Goal: Task Accomplishment & Management: Manage account settings

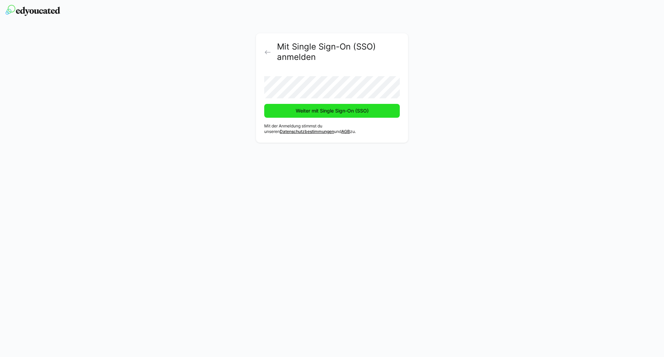
click at [316, 111] on span "Weiter mit Single Sign-On (SSO)" at bounding box center [332, 110] width 75 height 7
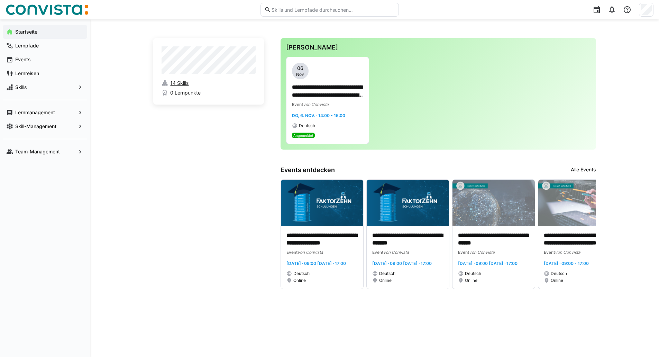
click at [181, 85] on span "14 Skills" at bounding box center [179, 83] width 18 height 7
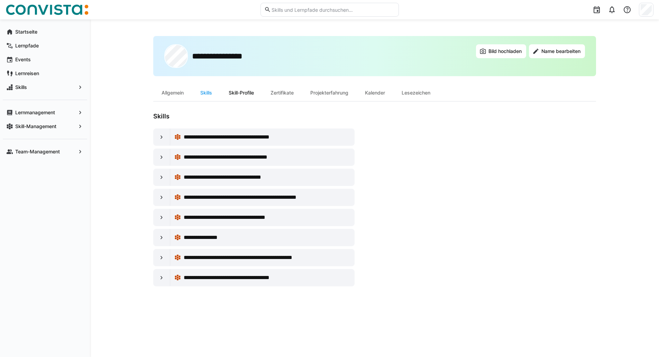
click at [247, 91] on div "Skill-Profile" at bounding box center [241, 92] width 42 height 17
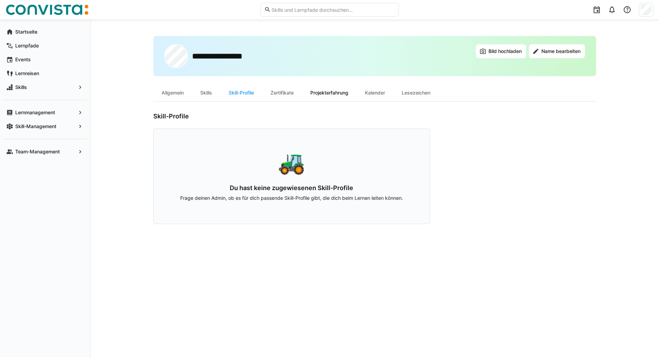
click at [335, 95] on div "Projekterfahrung" at bounding box center [329, 92] width 55 height 17
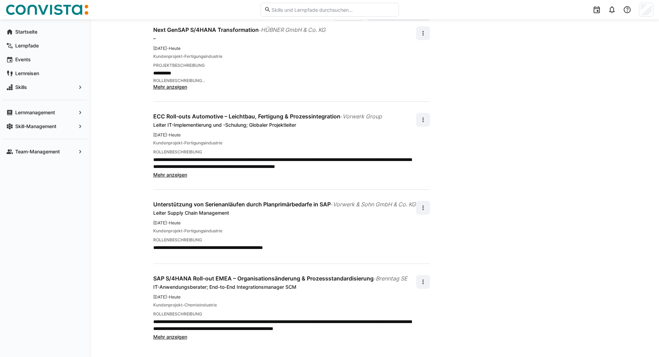
scroll to position [107, 0]
click at [424, 204] on eds-icon at bounding box center [423, 207] width 7 height 7
click at [408, 220] on div "Bearbeiten" at bounding box center [411, 220] width 25 height 7
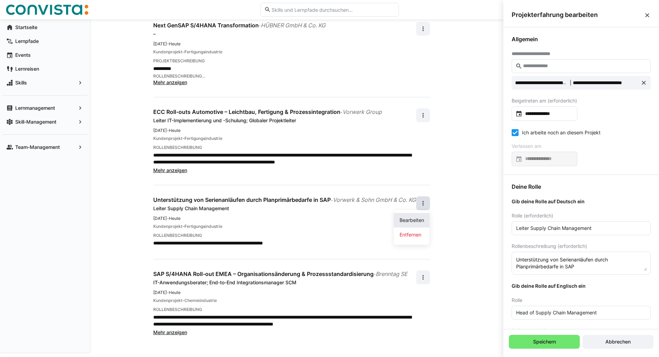
scroll to position [0, 0]
click at [516, 133] on icon at bounding box center [515, 132] width 7 height 7
click at [544, 159] on input at bounding box center [547, 158] width 51 height 7
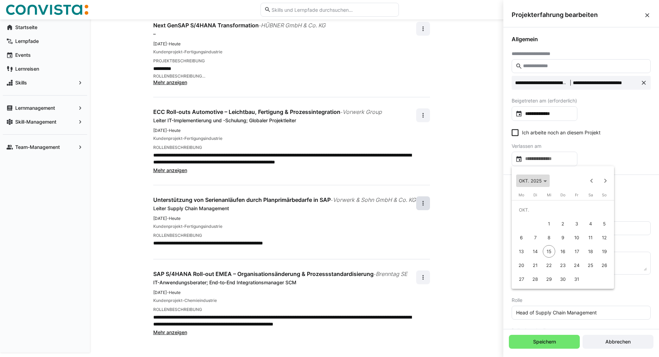
click at [541, 181] on span "OKT. 2025" at bounding box center [530, 181] width 23 height 6
click at [598, 202] on span "2019" at bounding box center [599, 202] width 22 height 12
click at [581, 214] on span "MÄRZ" at bounding box center [575, 216] width 22 height 12
click at [550, 341] on div at bounding box center [329, 178] width 659 height 357
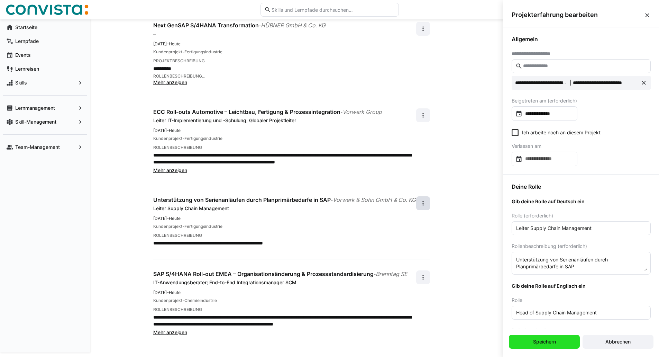
click at [554, 337] on span "Speichern" at bounding box center [544, 341] width 71 height 14
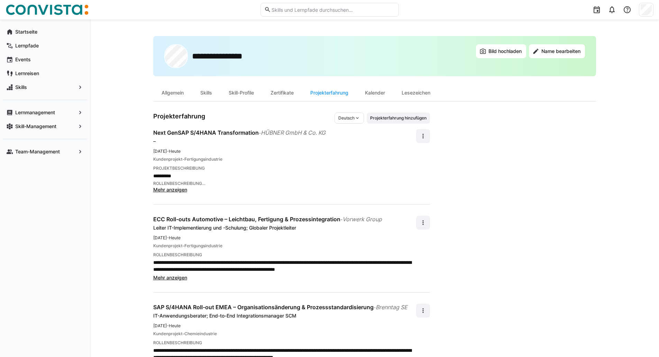
scroll to position [107, 0]
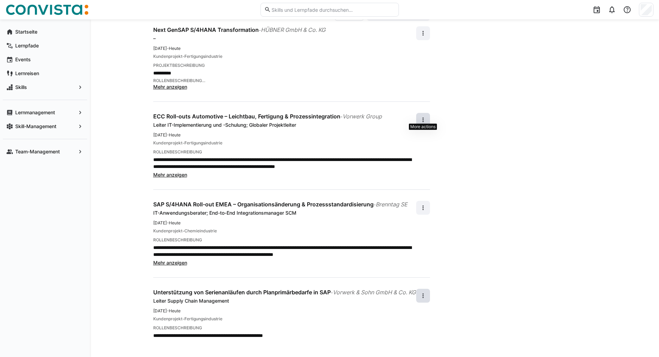
click at [423, 117] on eds-icon at bounding box center [423, 119] width 7 height 7
click at [411, 131] on div "Bearbeiten" at bounding box center [411, 133] width 25 height 7
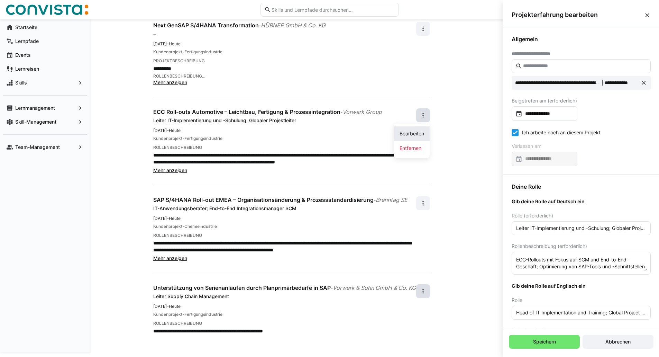
scroll to position [0, 0]
click at [516, 132] on icon at bounding box center [515, 132] width 7 height 7
click at [536, 156] on input at bounding box center [547, 158] width 51 height 7
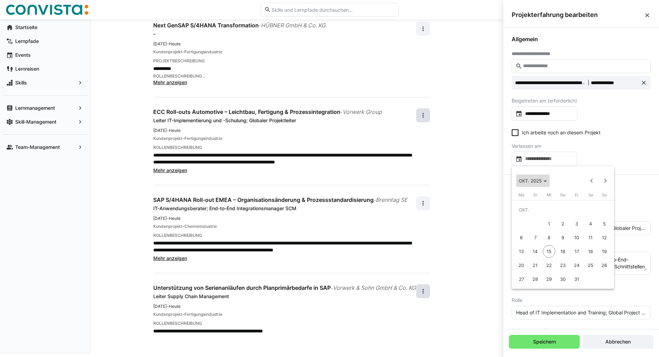
click at [540, 182] on span "OKT. 2025" at bounding box center [530, 181] width 23 height 6
click at [597, 201] on span "2019" at bounding box center [599, 202] width 22 height 12
click at [579, 218] on span "MÄRZ" at bounding box center [575, 216] width 22 height 12
click at [533, 342] on div at bounding box center [329, 178] width 659 height 357
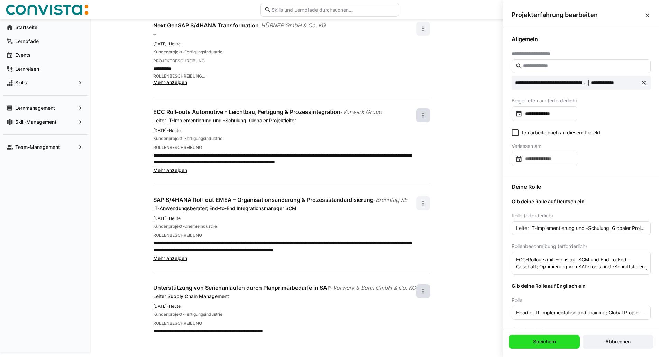
click at [533, 342] on span "Speichern" at bounding box center [544, 341] width 25 height 7
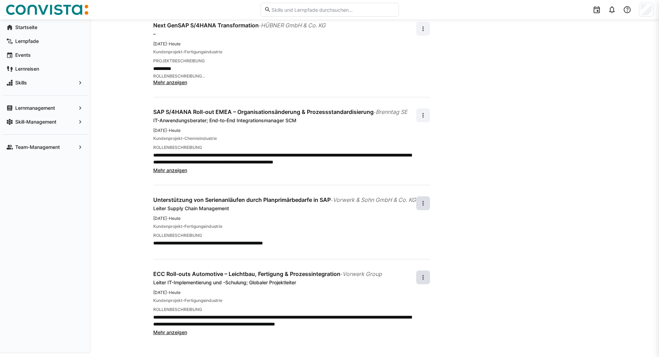
scroll to position [107, 0]
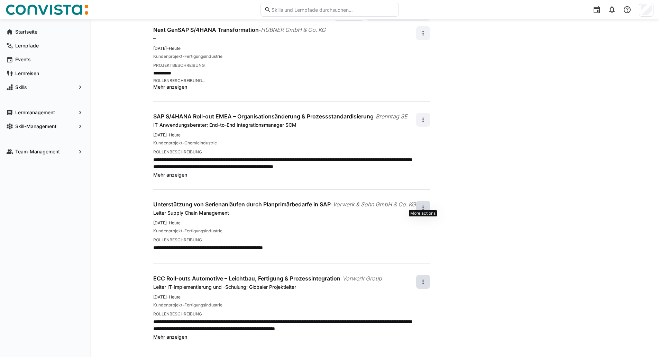
click at [425, 204] on eds-icon at bounding box center [423, 207] width 7 height 7
click at [409, 220] on div "Bearbeiten" at bounding box center [411, 220] width 25 height 7
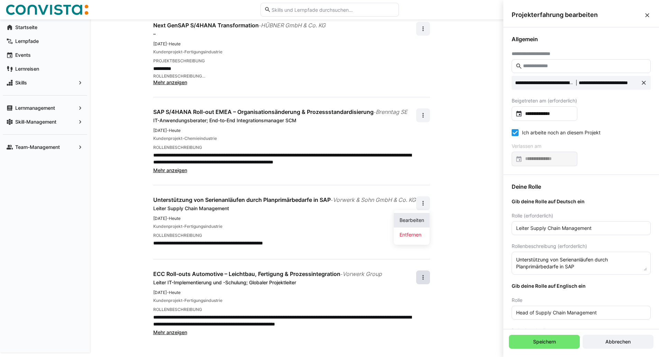
scroll to position [0, 0]
click at [517, 135] on icon at bounding box center [515, 132] width 7 height 7
click at [530, 157] on input at bounding box center [547, 158] width 51 height 7
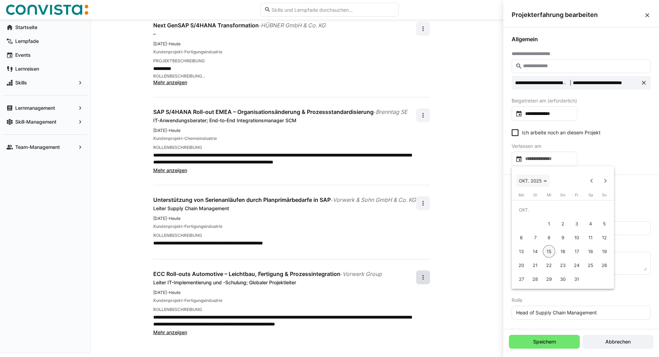
click at [535, 179] on span "OKT. 2025" at bounding box center [530, 181] width 23 height 6
click at [602, 203] on span "2019" at bounding box center [599, 202] width 22 height 12
click at [576, 214] on span "MÄRZ" at bounding box center [575, 216] width 22 height 12
click at [604, 264] on span "31" at bounding box center [604, 265] width 12 height 12
type input "**********"
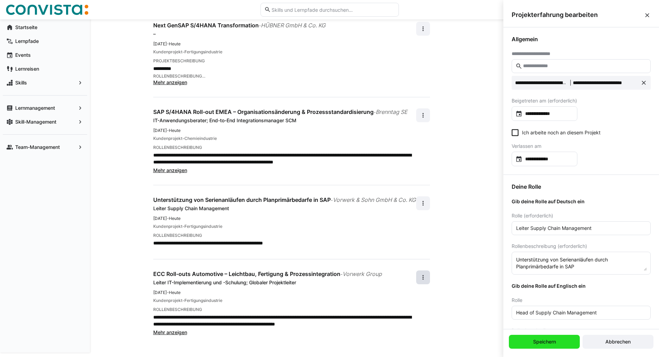
click at [550, 339] on span "Speichern" at bounding box center [544, 341] width 25 height 7
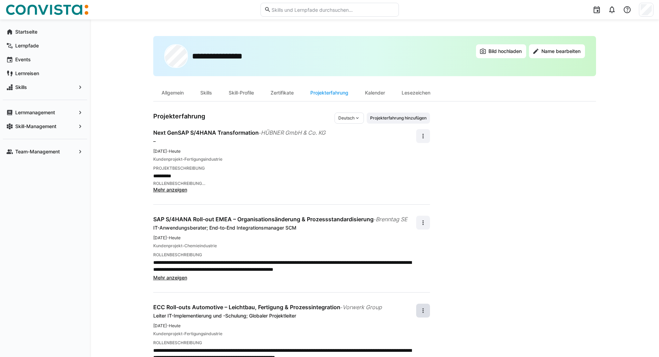
scroll to position [107, 0]
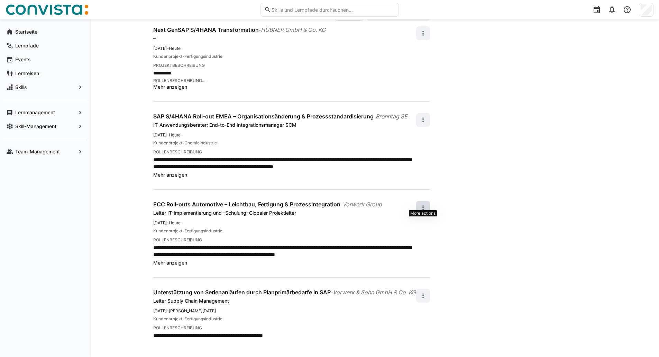
click at [422, 204] on eds-icon at bounding box center [423, 207] width 7 height 7
click at [410, 220] on div "Bearbeiten" at bounding box center [411, 220] width 25 height 7
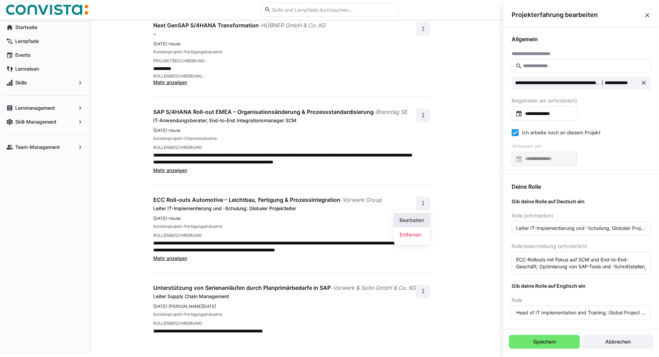
scroll to position [0, 0]
click at [517, 132] on icon at bounding box center [515, 132] width 7 height 7
click at [532, 160] on input at bounding box center [547, 158] width 51 height 7
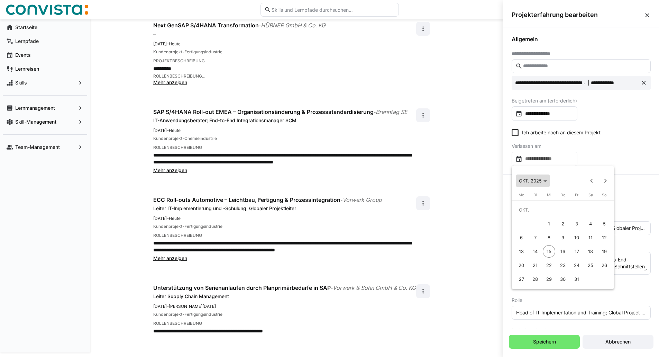
click at [538, 184] on span "Choose month and year" at bounding box center [533, 180] width 34 height 17
click at [599, 204] on span "2019" at bounding box center [599, 202] width 22 height 12
click at [571, 218] on span "MÄRZ" at bounding box center [575, 216] width 22 height 12
click at [607, 266] on span "31" at bounding box center [604, 265] width 12 height 12
type input "**********"
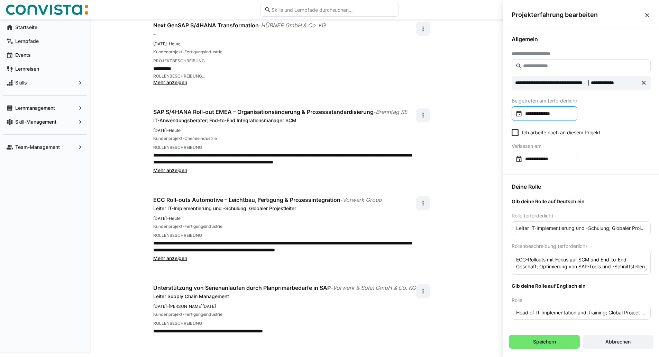
click at [541, 111] on input "**********" at bounding box center [547, 113] width 51 height 7
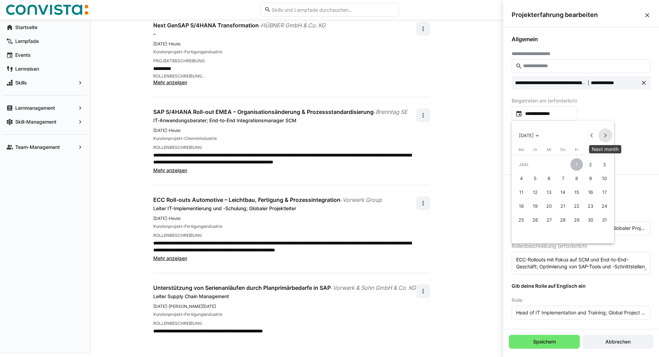
click at [604, 136] on span "Next month" at bounding box center [605, 135] width 14 height 14
click at [522, 203] on span "17" at bounding box center [521, 206] width 12 height 12
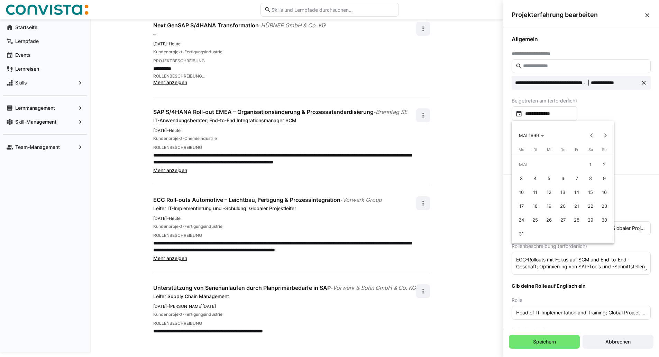
type input "**********"
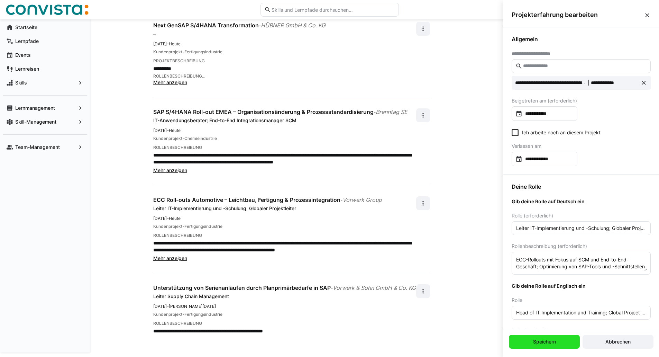
click at [549, 338] on span "Speichern" at bounding box center [544, 341] width 25 height 7
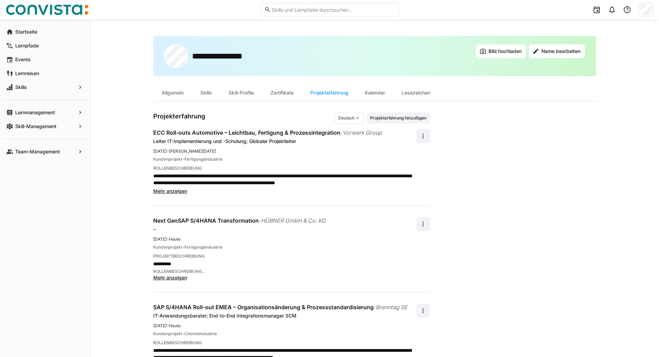
scroll to position [107, 0]
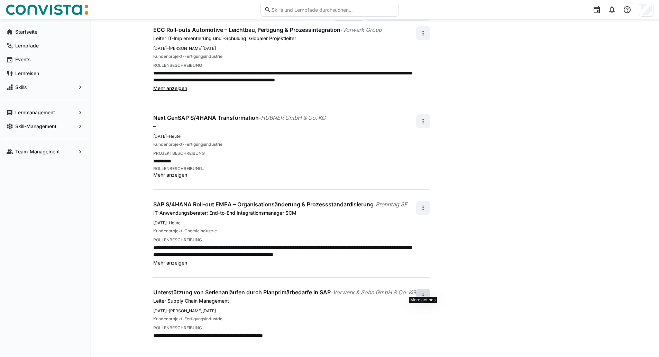
click at [424, 292] on eds-icon at bounding box center [423, 295] width 7 height 7
click at [421, 301] on span "Bearbeiten" at bounding box center [412, 306] width 36 height 15
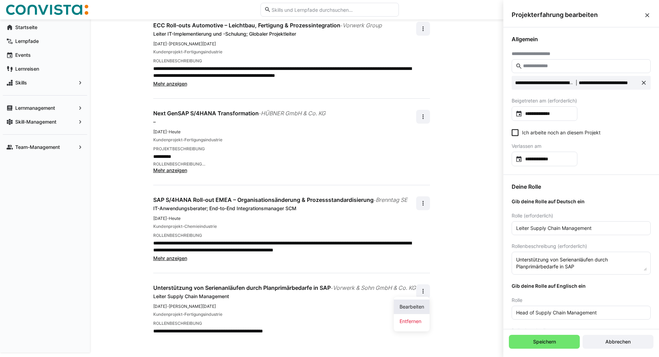
scroll to position [0, 0]
click at [559, 115] on input "**********" at bounding box center [547, 113] width 51 height 7
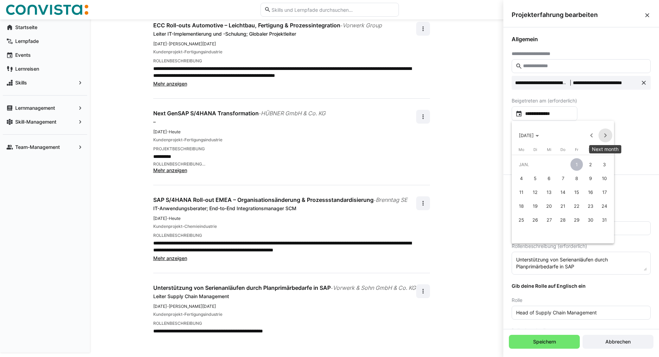
click at [605, 134] on span "Next month" at bounding box center [605, 135] width 14 height 14
click at [519, 204] on span "17" at bounding box center [521, 206] width 12 height 12
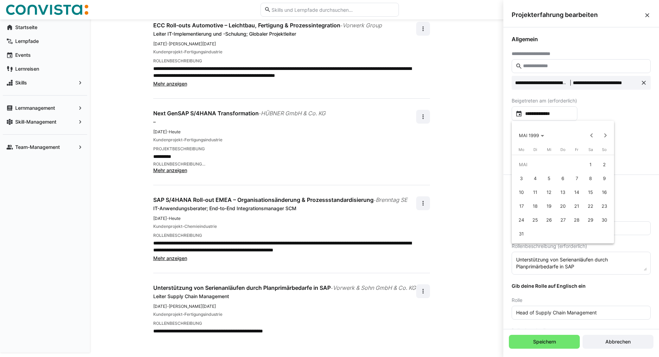
type input "**********"
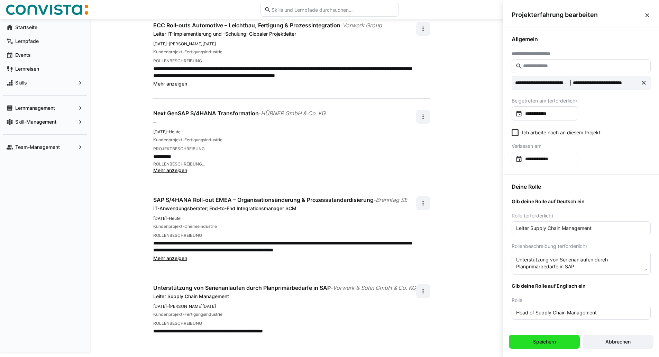
click at [537, 346] on span "Speichern" at bounding box center [544, 341] width 71 height 14
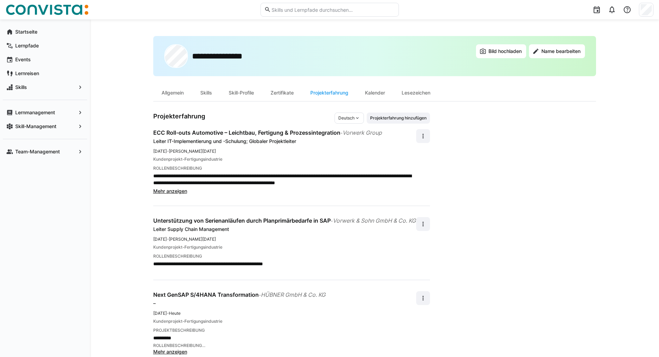
scroll to position [107, 0]
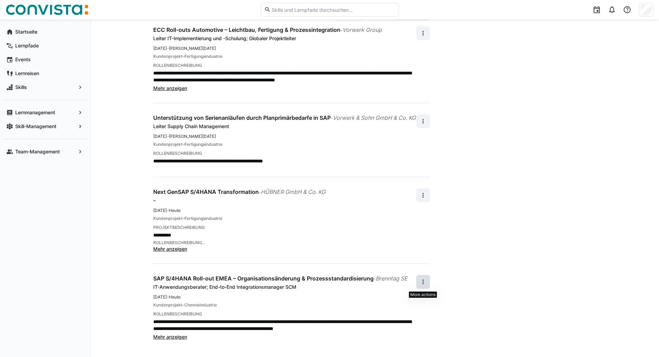
click at [425, 281] on eds-icon at bounding box center [423, 281] width 7 height 7
click at [416, 299] on div "Bearbeiten" at bounding box center [411, 301] width 25 height 7
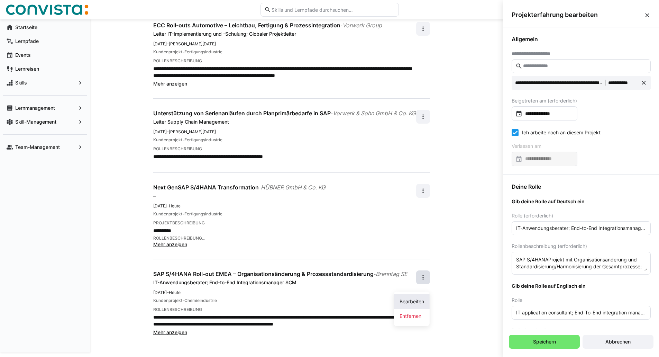
scroll to position [0, 0]
click at [542, 109] on div "**********" at bounding box center [545, 113] width 66 height 15
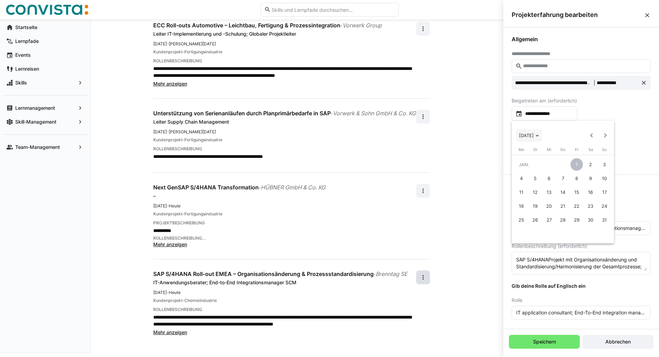
click at [534, 137] on span "[DATE]" at bounding box center [526, 135] width 15 height 6
click at [604, 222] on span "2015" at bounding box center [599, 226] width 22 height 12
click at [597, 171] on span "APR." at bounding box center [599, 170] width 22 height 12
click at [528, 137] on span "[DATE]" at bounding box center [526, 135] width 15 height 6
click at [539, 137] on span "[DATE] – [DATE]" at bounding box center [536, 135] width 35 height 6
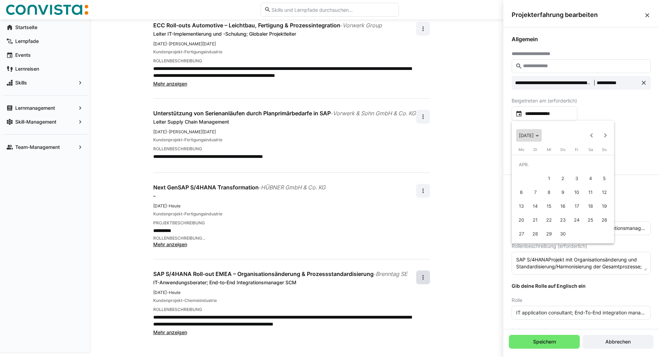
click at [539, 135] on polygon "Choose month and year" at bounding box center [536, 136] width 3 height 2
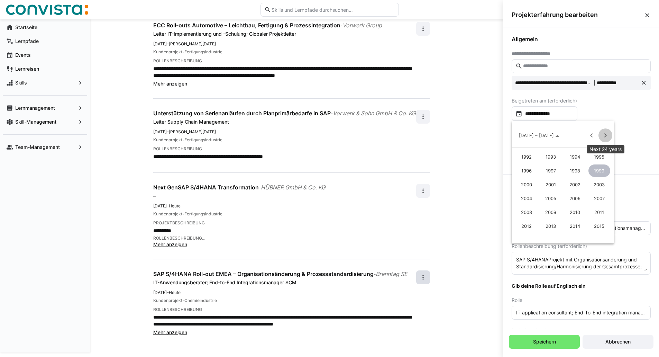
click at [606, 137] on span "Next 24 years" at bounding box center [605, 135] width 14 height 14
click at [602, 156] on span "2019" at bounding box center [599, 156] width 22 height 12
click at [598, 171] on span "APR." at bounding box center [599, 170] width 22 height 12
click at [525, 176] on span "1" at bounding box center [521, 178] width 12 height 12
type input "**********"
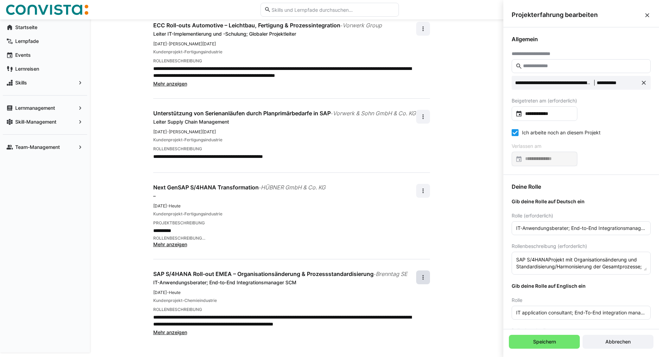
click at [516, 131] on icon at bounding box center [515, 132] width 7 height 7
click at [533, 161] on input at bounding box center [547, 158] width 51 height 7
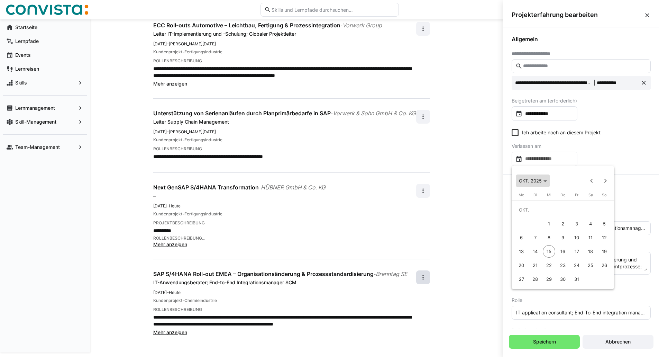
click at [540, 180] on span "OKT. 2025" at bounding box center [530, 181] width 23 height 6
click at [553, 217] on span "2021" at bounding box center [551, 216] width 22 height 12
click at [572, 215] on span "MÄRZ" at bounding box center [575, 216] width 22 height 12
click at [548, 280] on span "31" at bounding box center [549, 279] width 12 height 12
type input "**********"
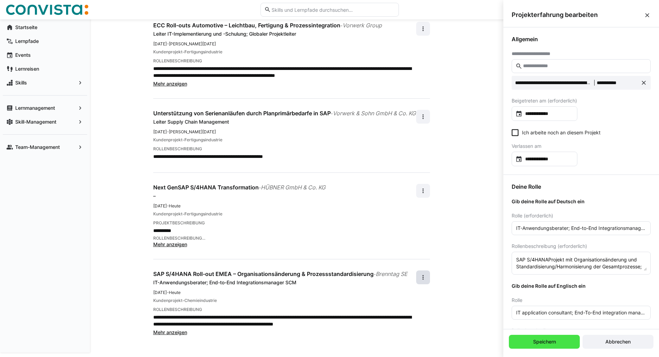
click at [540, 342] on span "Speichern" at bounding box center [544, 341] width 25 height 7
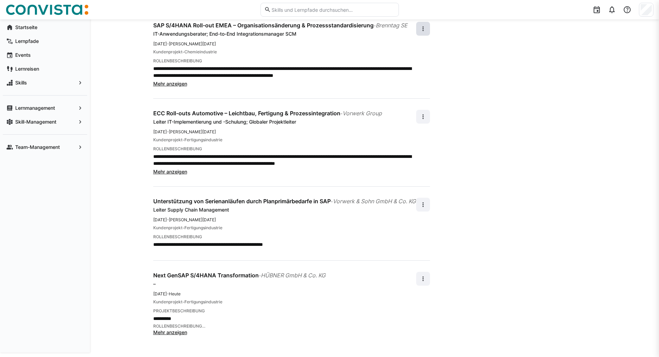
scroll to position [107, 0]
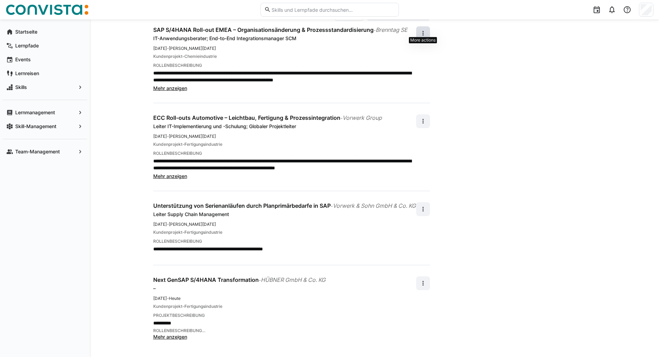
click at [422, 30] on eds-icon at bounding box center [423, 33] width 7 height 7
click at [416, 45] on div "Bearbeiten" at bounding box center [411, 47] width 25 height 7
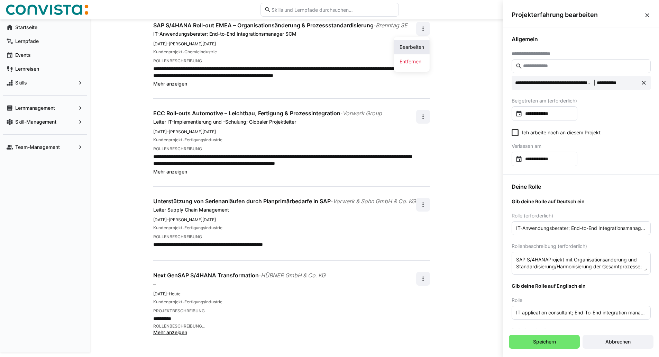
scroll to position [0, 0]
click at [573, 159] on input "**********" at bounding box center [547, 158] width 51 height 7
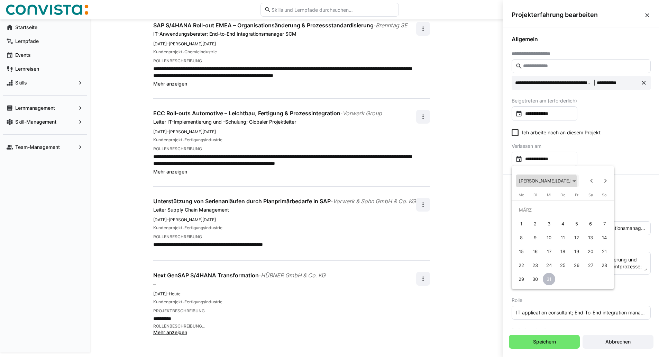
click at [546, 183] on span "[PERSON_NAME][DATE]" at bounding box center [547, 181] width 57 height 6
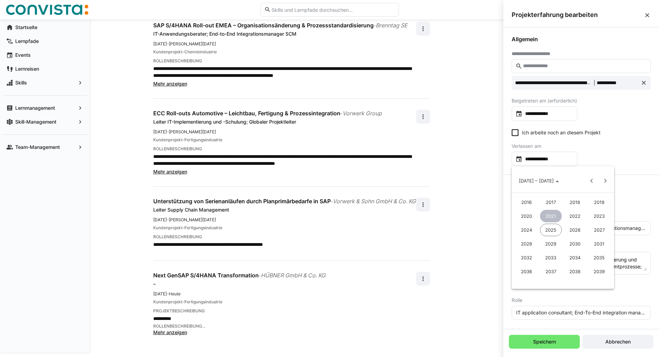
click at [577, 217] on span "2022" at bounding box center [575, 216] width 22 height 12
click at [577, 217] on span "MÄRZ" at bounding box center [575, 216] width 22 height 12
click at [564, 279] on span "31" at bounding box center [562, 279] width 12 height 12
type input "**********"
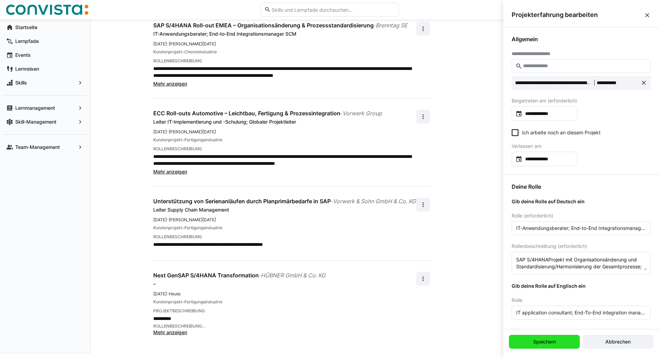
click at [545, 344] on span "Speichern" at bounding box center [544, 341] width 25 height 7
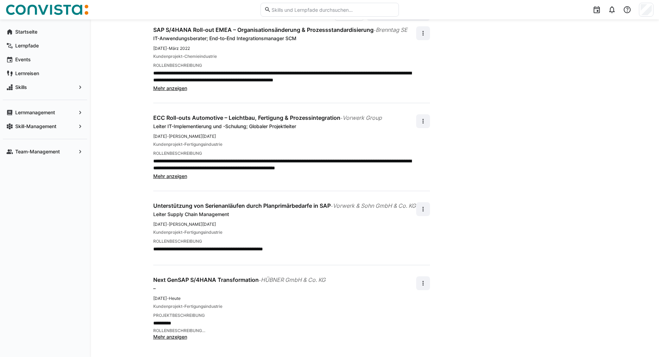
scroll to position [107, 0]
click at [423, 288] on span at bounding box center [423, 283] width 14 height 14
click at [414, 296] on span "Bearbeiten" at bounding box center [412, 301] width 36 height 15
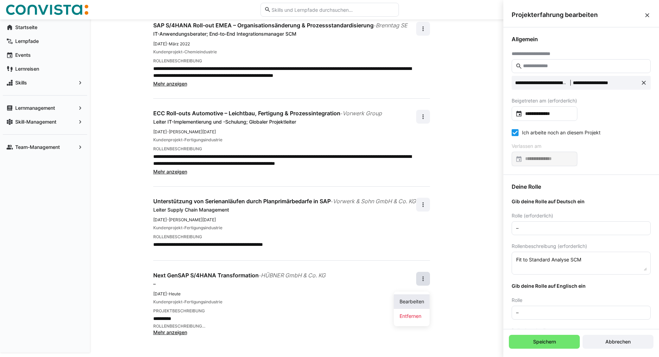
scroll to position [0, 0]
click at [548, 115] on input "**********" at bounding box center [547, 113] width 51 height 7
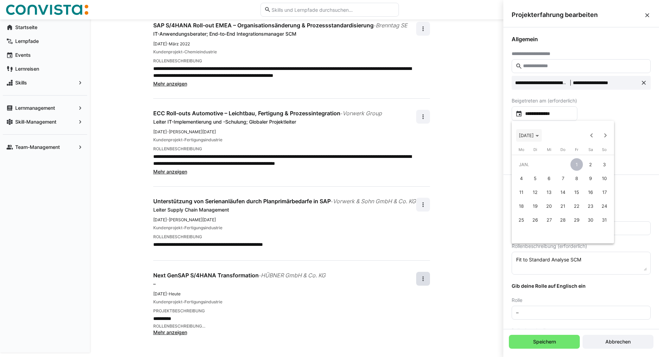
click at [534, 133] on span "[DATE]" at bounding box center [526, 135] width 15 height 6
click at [578, 209] on span "2010" at bounding box center [575, 212] width 22 height 12
click at [523, 135] on span "2010" at bounding box center [524, 135] width 10 height 6
click at [539, 138] on span "Choose month and year" at bounding box center [529, 135] width 26 height 17
click at [600, 228] on span "2015" at bounding box center [599, 226] width 22 height 12
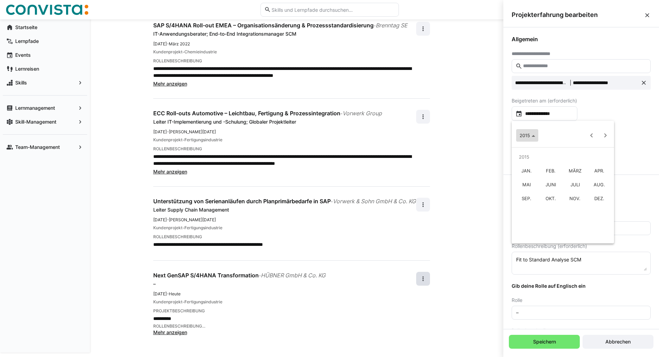
click at [533, 137] on span "2015" at bounding box center [527, 135] width 16 height 6
click at [541, 131] on span "Choose month and year" at bounding box center [529, 135] width 26 height 17
click at [608, 136] on span "Next 24 years" at bounding box center [605, 135] width 14 height 14
click at [578, 169] on span "2022" at bounding box center [575, 170] width 22 height 12
click at [579, 184] on span "JULI" at bounding box center [575, 184] width 22 height 12
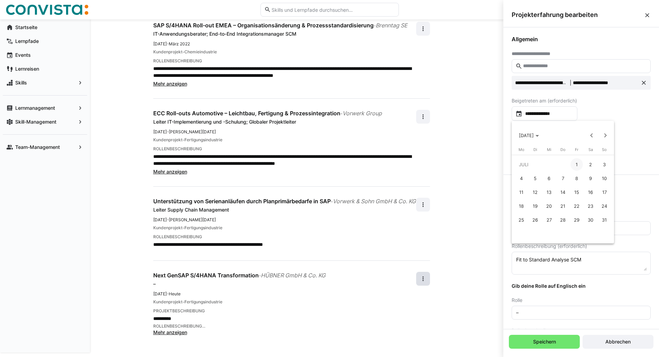
click at [577, 163] on span "1" at bounding box center [576, 164] width 12 height 12
type input "**********"
click at [518, 132] on icon at bounding box center [515, 132] width 7 height 7
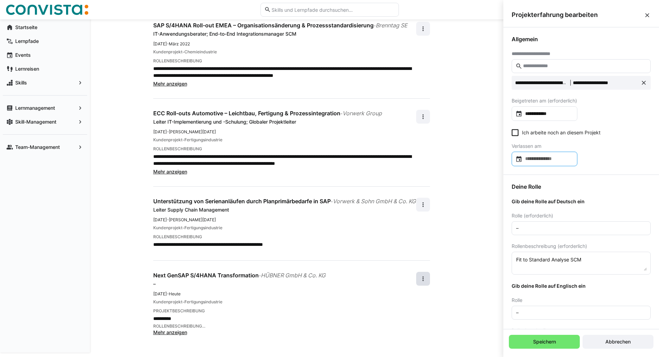
click at [538, 161] on input at bounding box center [547, 158] width 51 height 7
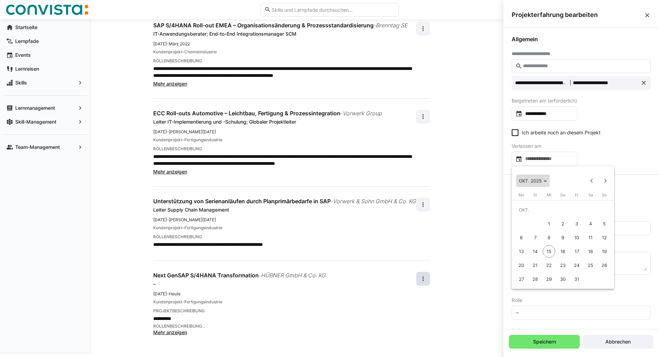
click at [543, 184] on span "Choose month and year" at bounding box center [533, 180] width 34 height 17
click at [575, 216] on span "2022" at bounding box center [575, 216] width 22 height 12
click at [578, 215] on span "MÄRZ" at bounding box center [575, 216] width 22 height 12
click at [562, 278] on span "31" at bounding box center [562, 279] width 12 height 12
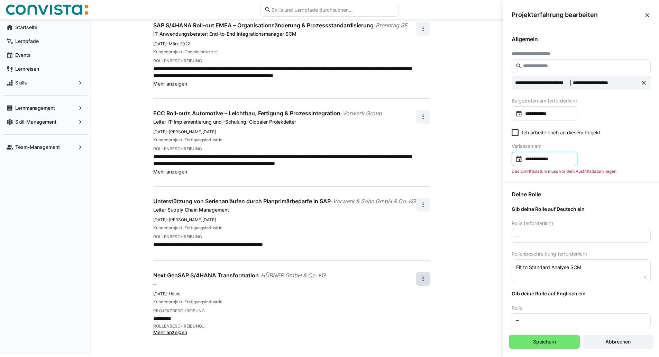
click at [568, 157] on input "**********" at bounding box center [547, 158] width 51 height 7
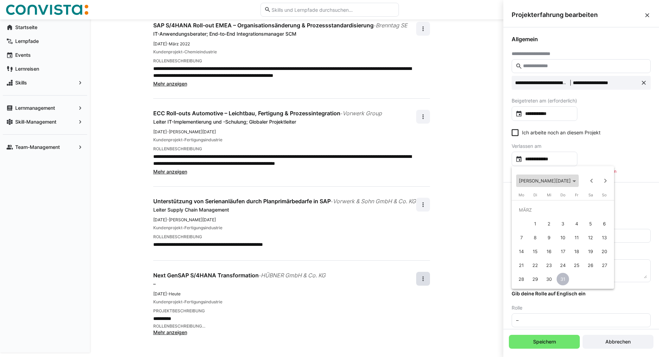
click at [572, 181] on polygon "Choose month and year" at bounding box center [573, 181] width 3 height 2
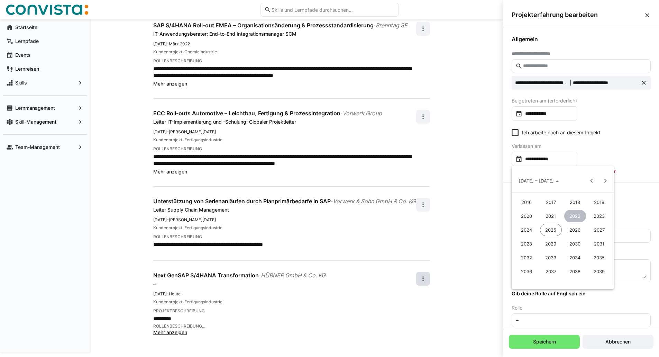
click at [598, 213] on span "2023" at bounding box center [599, 216] width 22 height 12
click at [572, 215] on span "MÄRZ" at bounding box center [575, 216] width 22 height 12
click at [576, 276] on span "31" at bounding box center [576, 279] width 12 height 12
type input "**********"
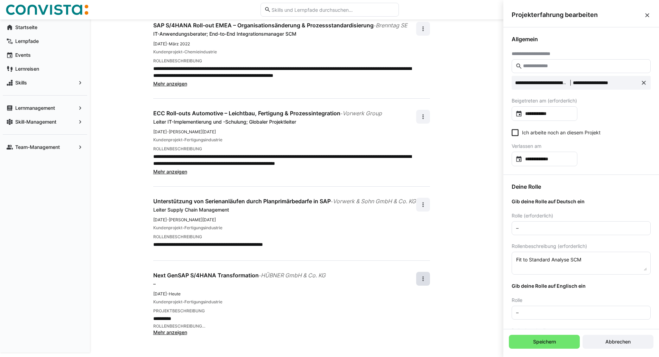
click at [578, 227] on input "–" at bounding box center [580, 228] width 131 height 6
type input "Prozessberater"
click at [550, 343] on span "Speichern" at bounding box center [544, 341] width 25 height 7
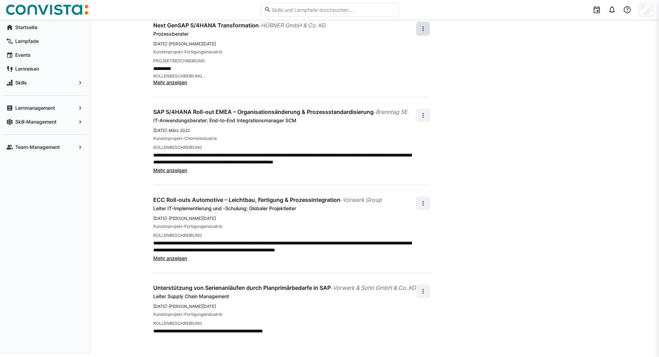
scroll to position [107, 0]
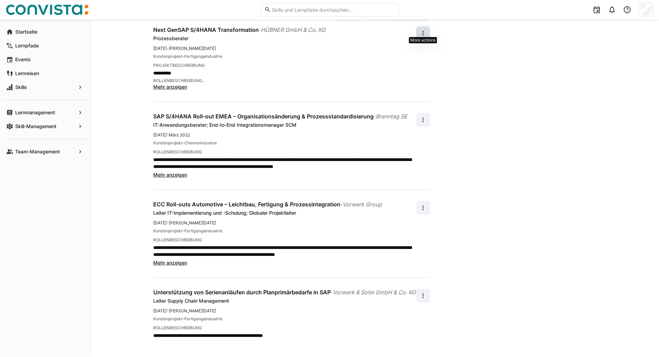
click at [422, 30] on eds-icon at bounding box center [423, 33] width 7 height 7
click at [416, 52] on span "Bearbeiten" at bounding box center [412, 47] width 36 height 15
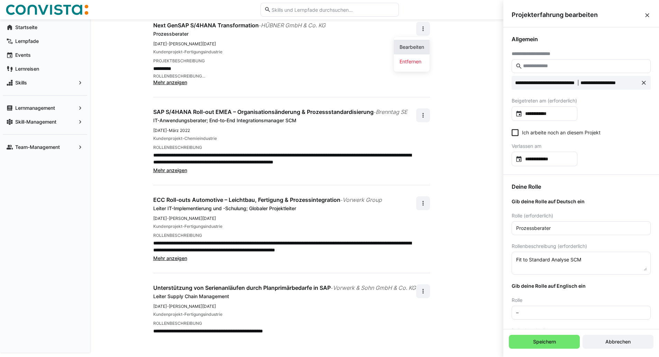
scroll to position [0, 0]
click at [588, 259] on textarea "Fit to Standard Analyse SCM" at bounding box center [580, 262] width 131 height 15
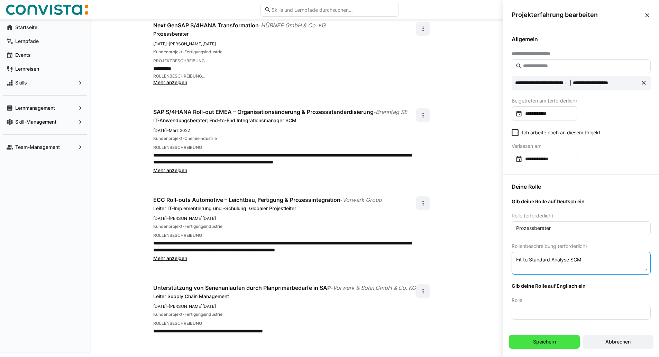
click at [548, 341] on span "Speichern" at bounding box center [544, 341] width 25 height 7
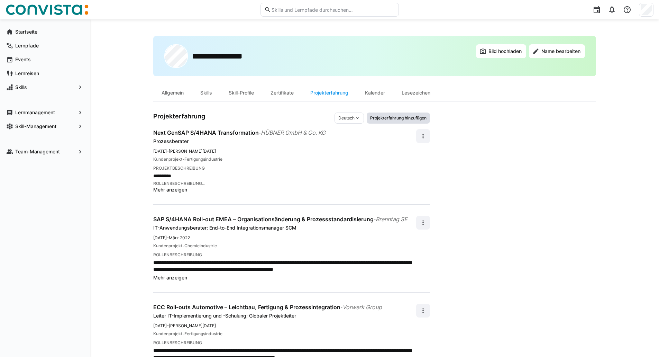
click at [395, 119] on span "Projekterfahrung hinzufügen" at bounding box center [398, 118] width 58 height 6
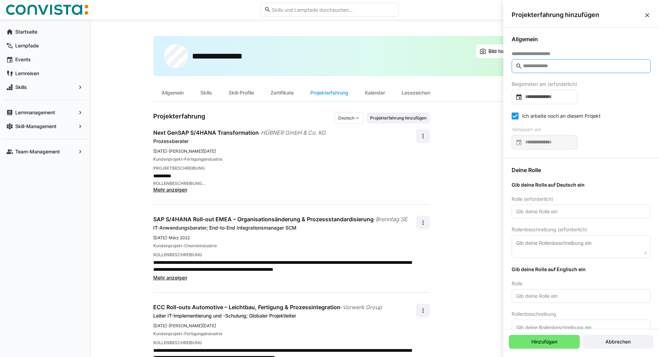
click at [587, 68] on input "text" at bounding box center [584, 66] width 125 height 6
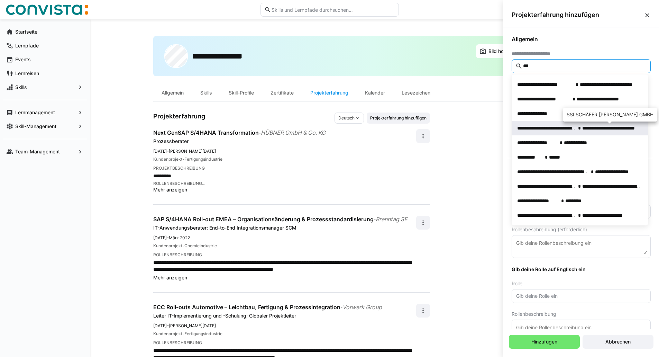
type input "***"
click at [594, 130] on span "**********" at bounding box center [611, 128] width 58 height 7
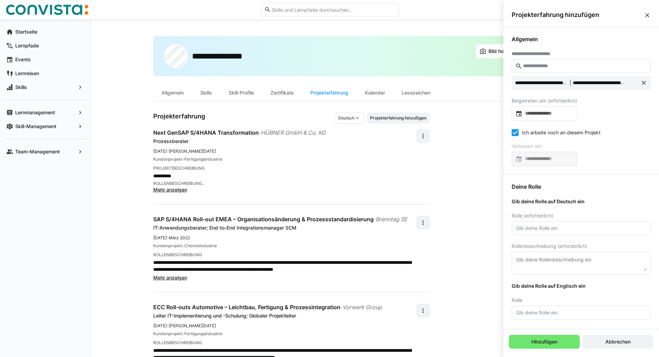
click at [513, 132] on icon at bounding box center [515, 132] width 7 height 7
click at [548, 110] on input at bounding box center [547, 113] width 51 height 7
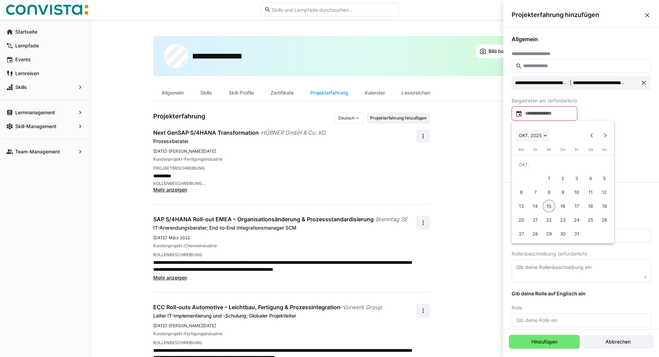
click at [536, 138] on span "Choose month and year" at bounding box center [533, 135] width 34 height 17
click at [599, 167] on span "2023" at bounding box center [599, 170] width 22 height 12
click at [602, 183] on span "AUG." at bounding box center [599, 184] width 22 height 12
click at [534, 176] on span "1" at bounding box center [535, 178] width 12 height 12
type input "**********"
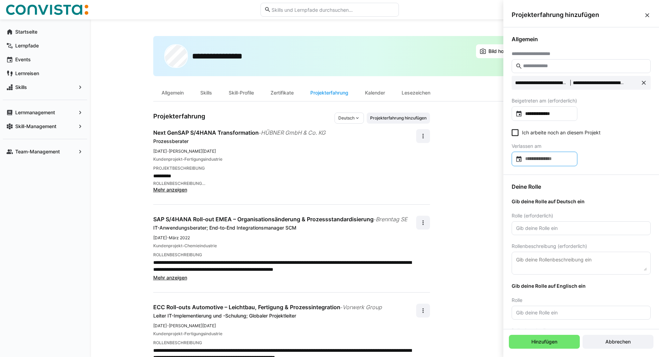
click at [546, 159] on input at bounding box center [547, 158] width 51 height 7
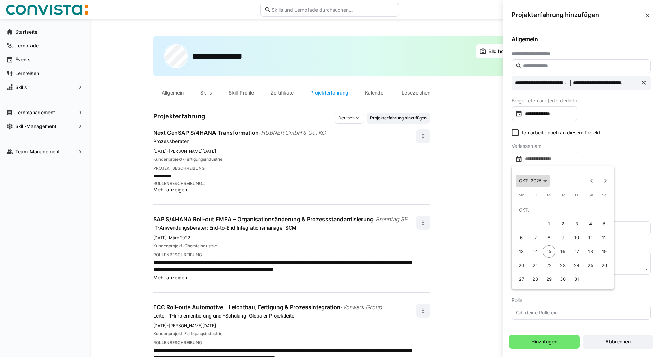
click at [544, 182] on span "OKT. 2025" at bounding box center [533, 181] width 28 height 6
click at [530, 228] on span "2024" at bounding box center [527, 229] width 22 height 12
click at [553, 228] on span "JUNI" at bounding box center [551, 229] width 22 height 12
click at [607, 265] on span "30" at bounding box center [604, 265] width 12 height 12
type input "**********"
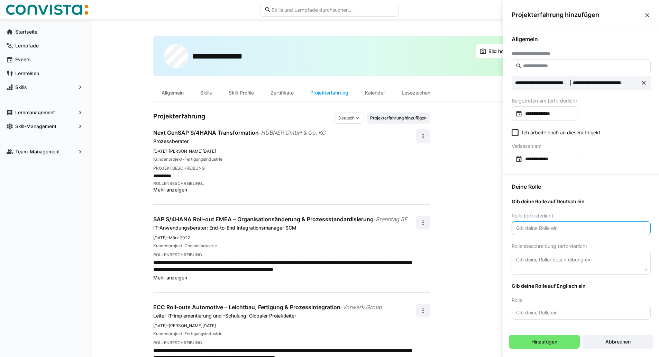
click at [578, 225] on input "text" at bounding box center [580, 228] width 131 height 6
type input "Hypercare und PP Support"
click at [547, 348] on span "Hinzufügen" at bounding box center [544, 341] width 71 height 14
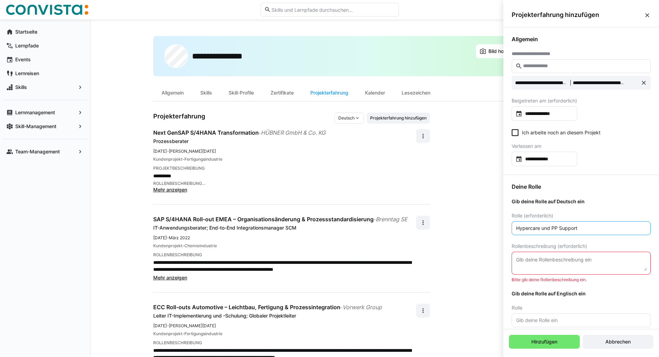
drag, startPoint x: 593, startPoint y: 228, endPoint x: 471, endPoint y: 237, distance: 121.7
click at [471, 237] on body "**********" at bounding box center [329, 178] width 659 height 357
click at [549, 262] on textarea at bounding box center [580, 262] width 131 height 15
paste textarea "Hypercare und PP Support"
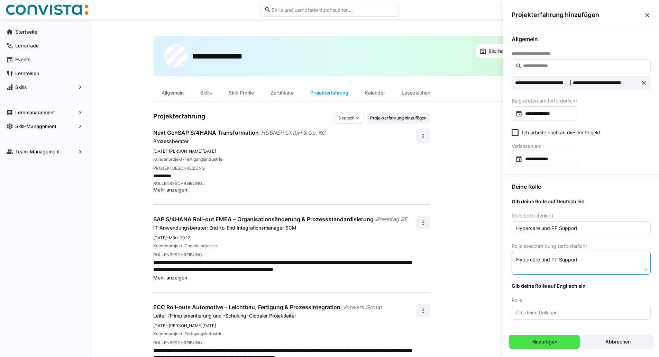
type textarea "Hypercare und PP Support"
click at [553, 341] on span "Hinzufügen" at bounding box center [544, 341] width 28 height 7
